Goal: Navigation & Orientation: Find specific page/section

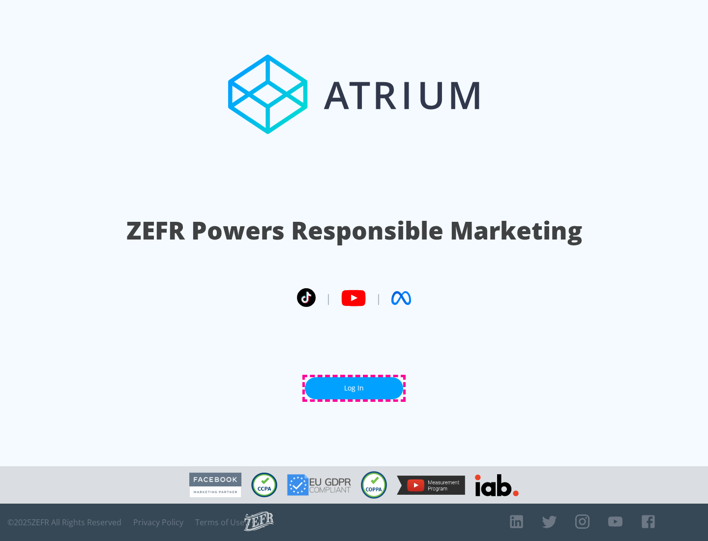
click at [354, 388] on link "Log In" at bounding box center [354, 388] width 98 height 22
